Goal: Information Seeking & Learning: Learn about a topic

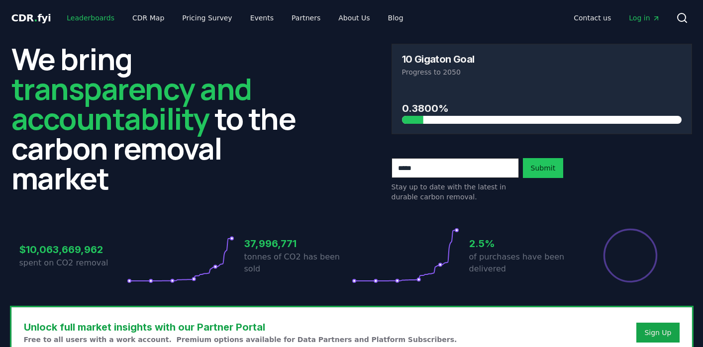
click at [99, 17] on link "Leaderboards" at bounding box center [91, 18] width 64 height 18
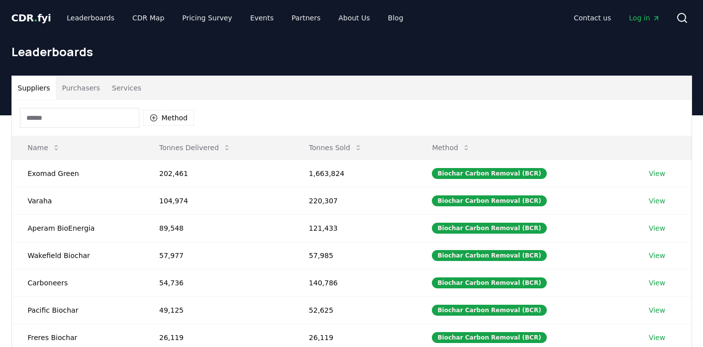
click at [95, 113] on input at bounding box center [79, 118] width 119 height 20
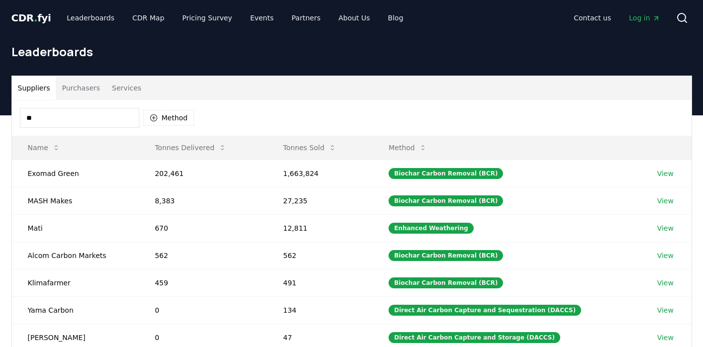
type input "*"
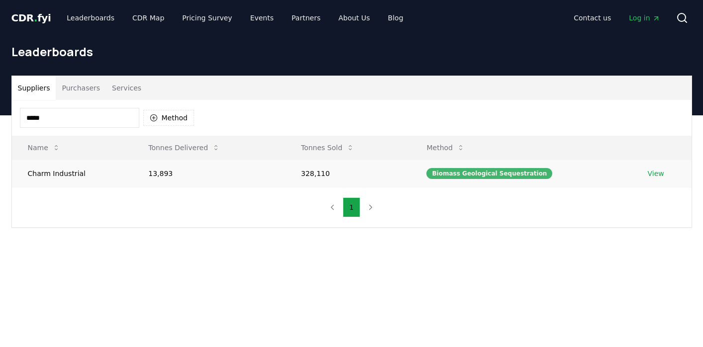
type input "*****"
click at [500, 175] on div "Biomass Geological Sequestration" at bounding box center [489, 173] width 126 height 11
click at [656, 173] on link "View" at bounding box center [656, 174] width 16 height 10
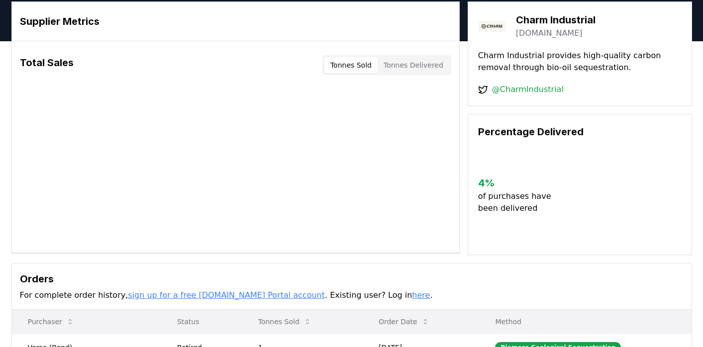
scroll to position [29, 0]
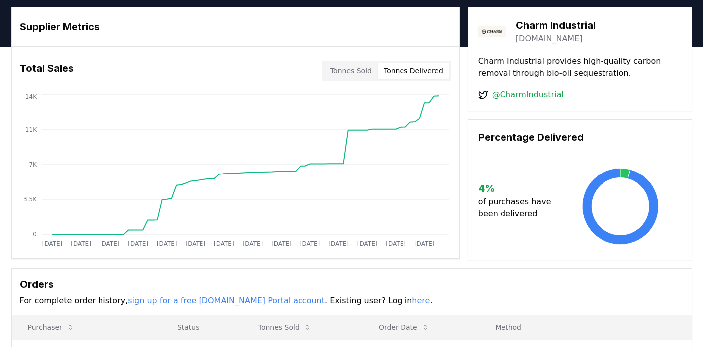
click at [407, 68] on button "Tonnes Delivered" at bounding box center [414, 71] width 72 height 16
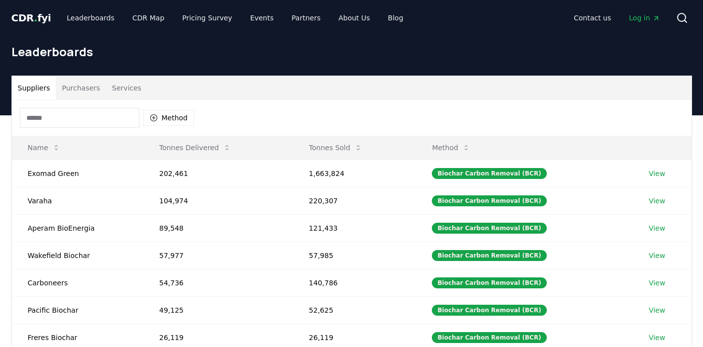
click at [59, 115] on input at bounding box center [79, 118] width 119 height 20
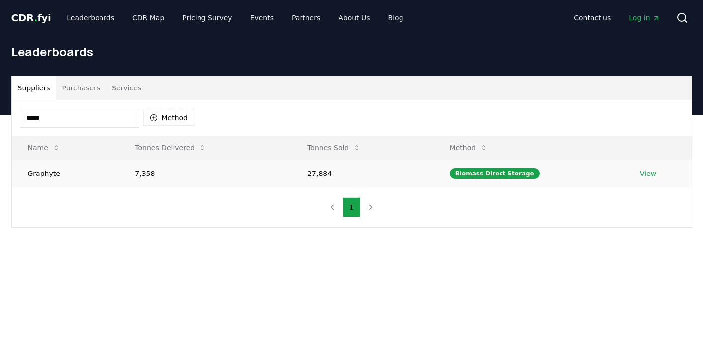
type input "*****"
click at [189, 169] on td "7,358" at bounding box center [205, 173] width 173 height 27
click at [646, 172] on link "View" at bounding box center [648, 174] width 16 height 10
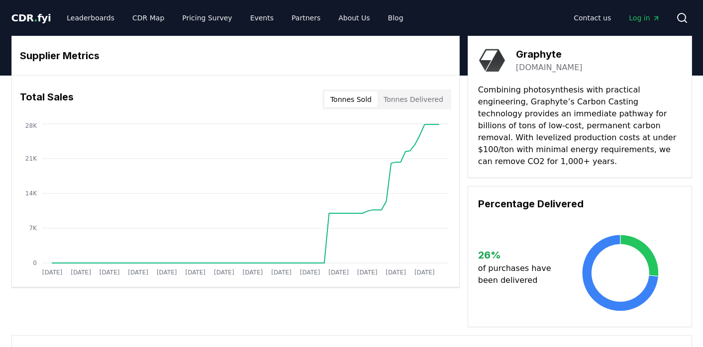
click at [433, 100] on button "Tonnes Delivered" at bounding box center [414, 100] width 72 height 16
